Goal: Information Seeking & Learning: Learn about a topic

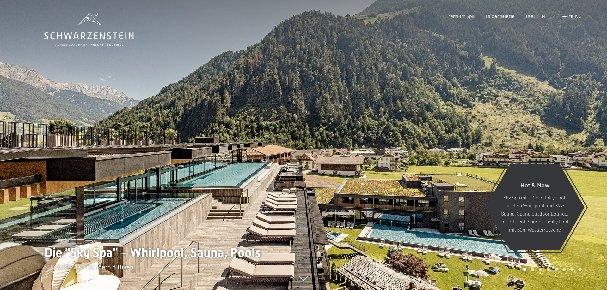
click at [564, 16] on span at bounding box center [564, 16] width 4 height 3
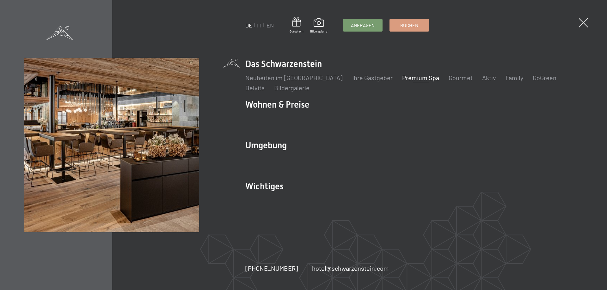
click at [409, 76] on link "Premium Spa" at bounding box center [420, 78] width 37 height 8
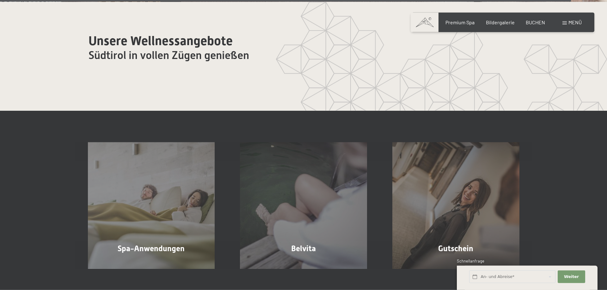
scroll to position [3803, 0]
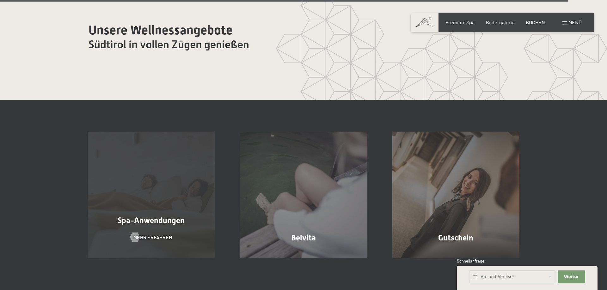
click at [172, 212] on div "Spa-Anwendungen Mehr erfahren" at bounding box center [151, 195] width 152 height 127
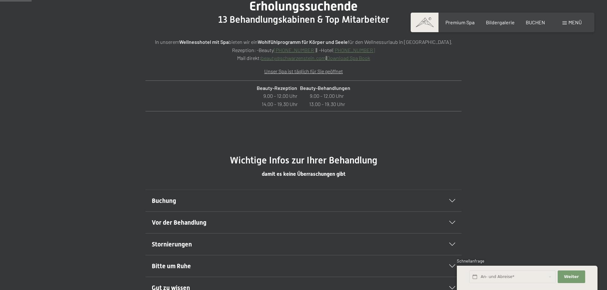
scroll to position [290, 0]
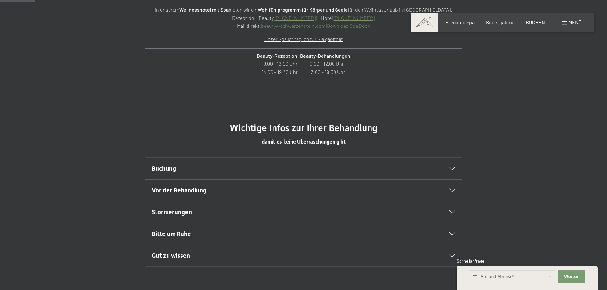
click at [238, 233] on h2 "Bitte um Ruhe" at bounding box center [288, 234] width 273 height 9
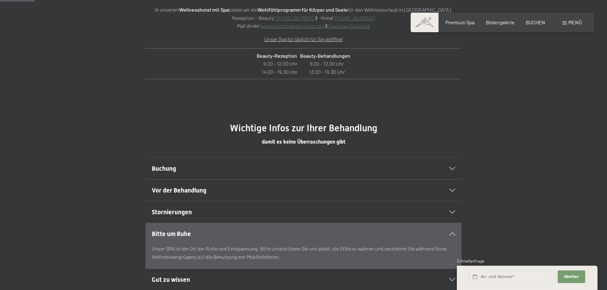
click at [256, 171] on h2 "Buchung" at bounding box center [288, 168] width 273 height 9
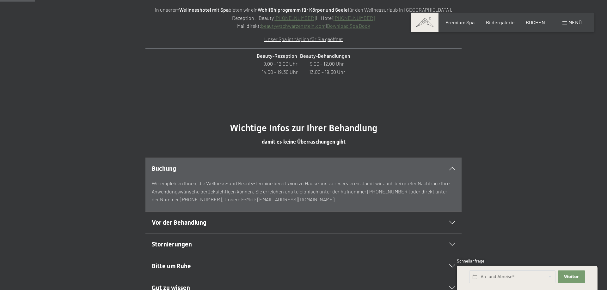
click at [296, 226] on h2 "Vor der Behandlung" at bounding box center [288, 222] width 273 height 9
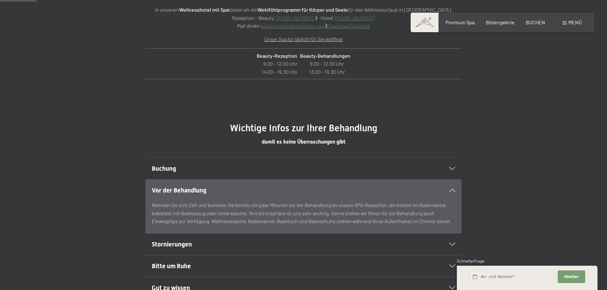
scroll to position [355, 0]
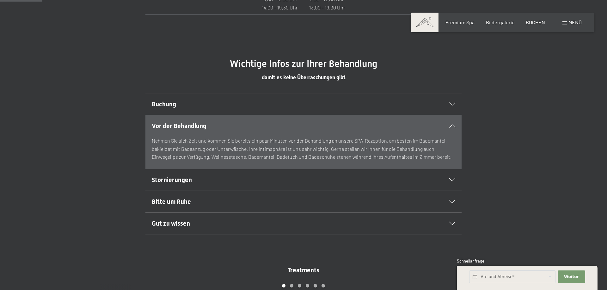
click at [231, 182] on h2 "Stornierungen" at bounding box center [288, 180] width 273 height 9
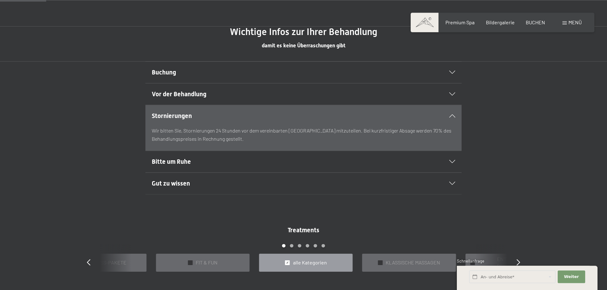
scroll to position [387, 0]
click at [390, 262] on span "KLASSISCHE MASSAGEN" at bounding box center [413, 262] width 54 height 7
click at [325, 259] on span "alle Kategorien" at bounding box center [310, 262] width 34 height 7
click at [318, 229] on span "Treatments" at bounding box center [304, 230] width 32 height 8
click at [293, 246] on div "Carousel Pagination" at bounding box center [304, 249] width 408 height 10
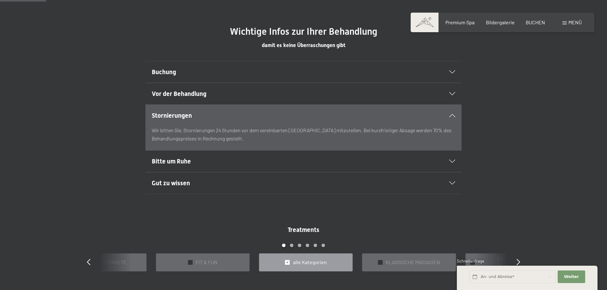
click at [293, 246] on div "Carousel Page 2" at bounding box center [291, 245] width 3 height 3
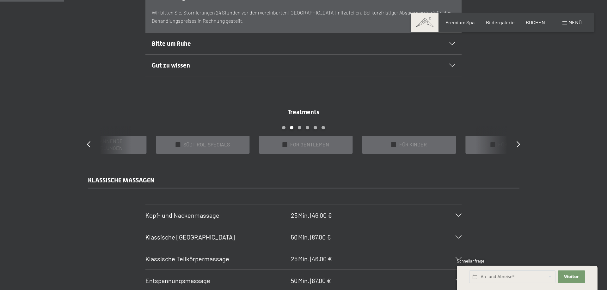
scroll to position [483, 0]
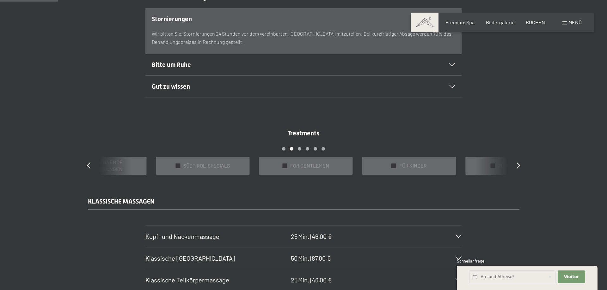
click at [301, 149] on div "Carousel Page 3" at bounding box center [299, 148] width 3 height 3
click at [308, 150] on div "Carousel Page 4" at bounding box center [307, 148] width 3 height 3
click at [299, 150] on div "Carousel Page 3" at bounding box center [299, 148] width 3 height 3
click at [308, 149] on div "Carousel Page 4" at bounding box center [307, 148] width 3 height 3
click at [323, 165] on span "ANWENDUNGEN AUS ALLER HERREN LÄNDER" at bounding box center [309, 166] width 76 height 14
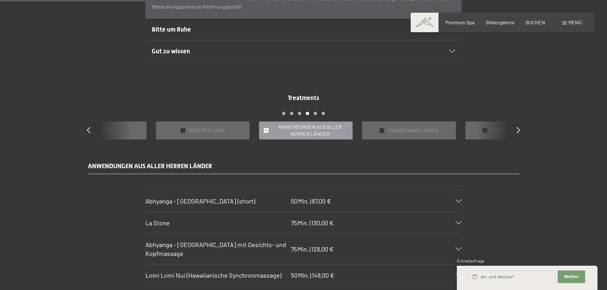
scroll to position [516, 0]
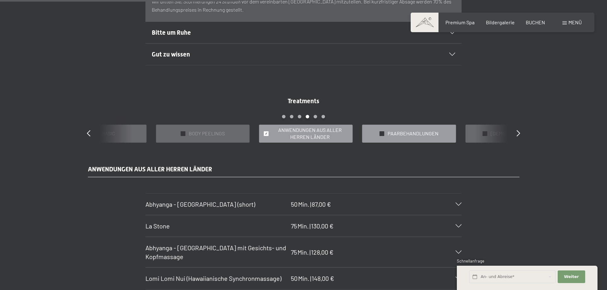
click at [385, 136] on div "✓ PAARBEHANDLUNGEN" at bounding box center [409, 134] width 94 height 18
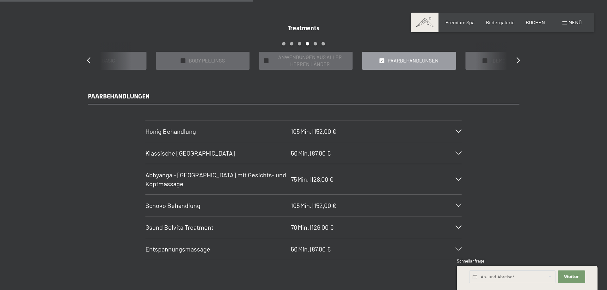
scroll to position [548, 0]
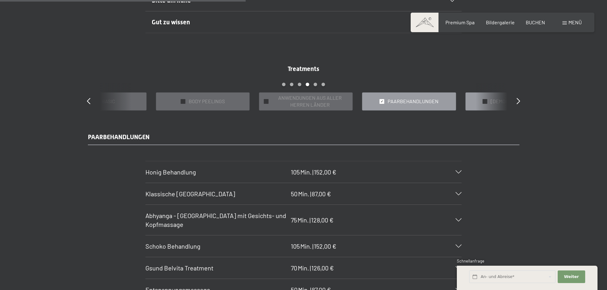
click at [465, 99] on div "✓ AYURVEDA" at bounding box center [512, 102] width 94 height 18
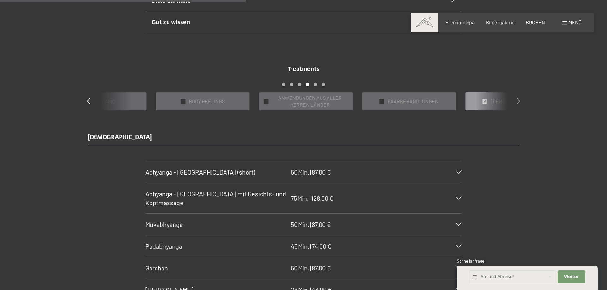
click at [519, 101] on icon at bounding box center [517, 101] width 3 height 6
